Goal: Find specific page/section: Find specific page/section

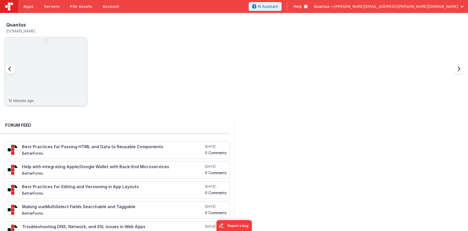
click at [81, 67] on img at bounding box center [45, 78] width 82 height 82
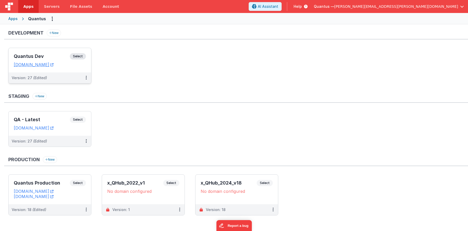
click at [54, 56] on h3 "Quantus Dev" at bounding box center [42, 56] width 56 height 5
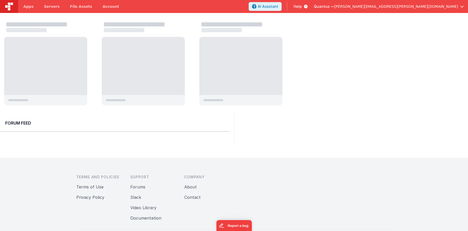
click at [34, 55] on div at bounding box center [45, 66] width 83 height 58
